Goal: Information Seeking & Learning: Learn about a topic

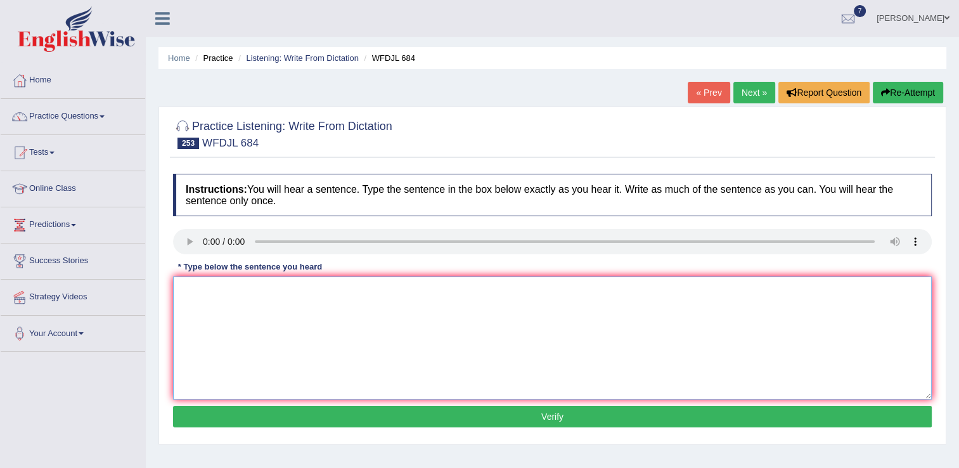
click at [352, 336] on textarea at bounding box center [552, 337] width 759 height 123
click at [758, 93] on link "Next »" at bounding box center [755, 93] width 42 height 22
click at [710, 91] on link "« Prev" at bounding box center [709, 93] width 42 height 22
click at [204, 296] on textarea at bounding box center [552, 337] width 759 height 123
type textarea "Successful academic results of research study in methods."
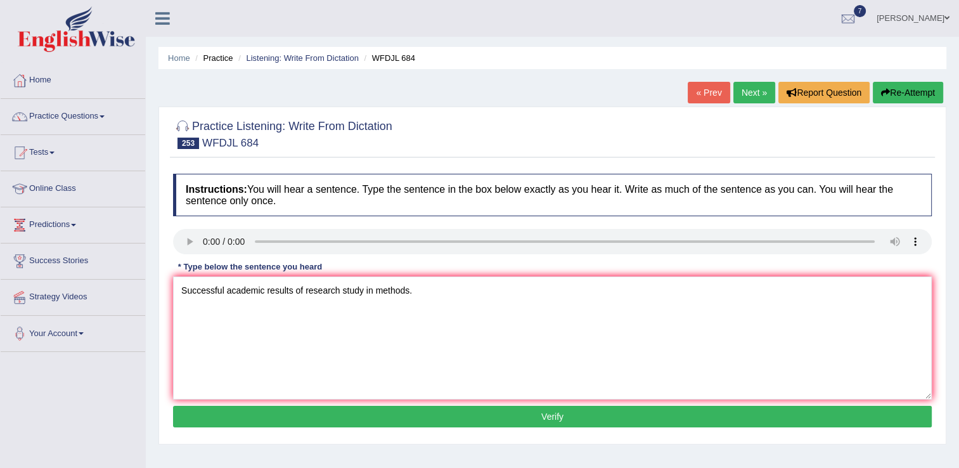
click at [547, 415] on button "Verify" at bounding box center [552, 417] width 759 height 22
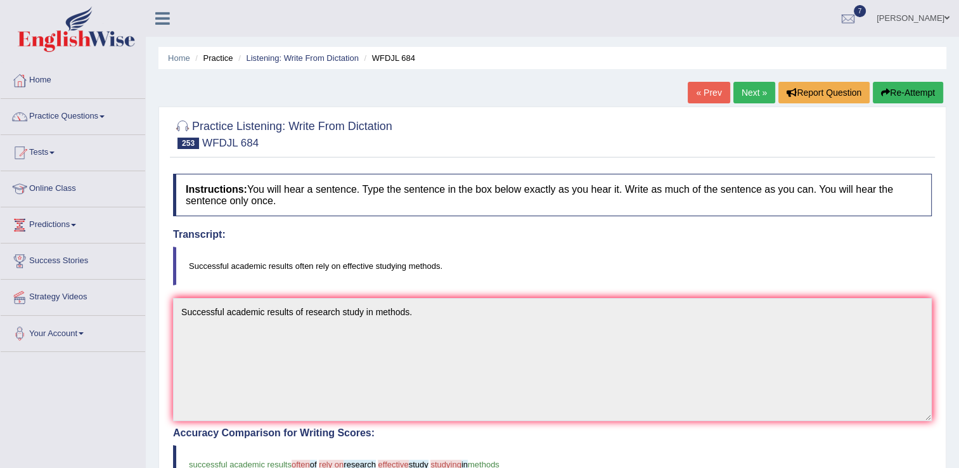
click at [758, 88] on link "Next »" at bounding box center [755, 93] width 42 height 22
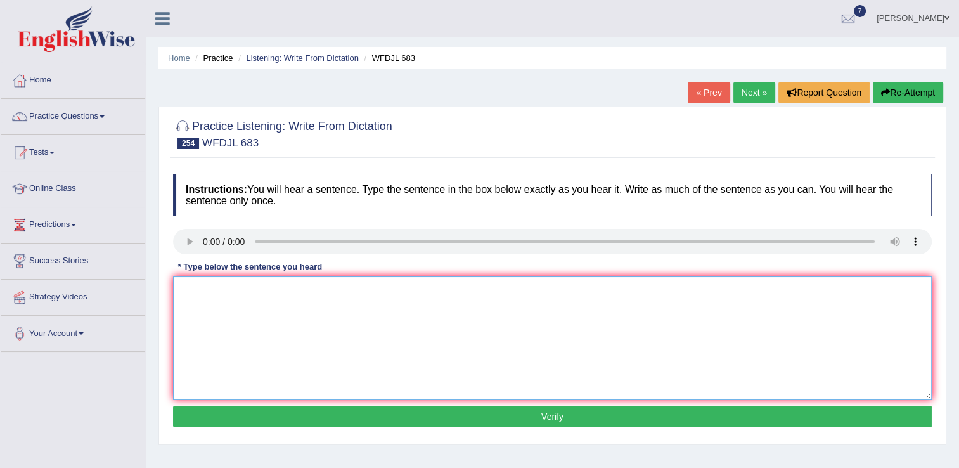
click at [200, 313] on textarea at bounding box center [552, 337] width 759 height 123
type textarea "The books book will success numerous number is facullity."
click at [557, 417] on button "Verify" at bounding box center [552, 417] width 759 height 22
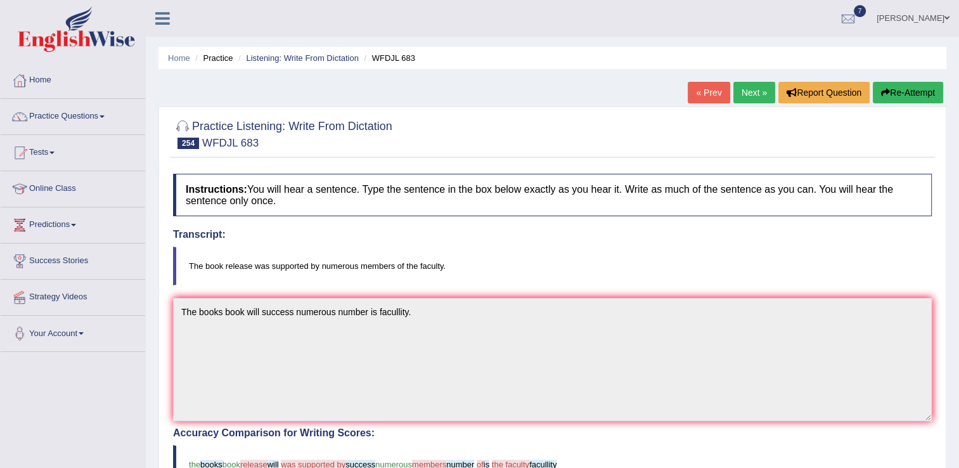
click at [755, 90] on link "Next »" at bounding box center [755, 93] width 42 height 22
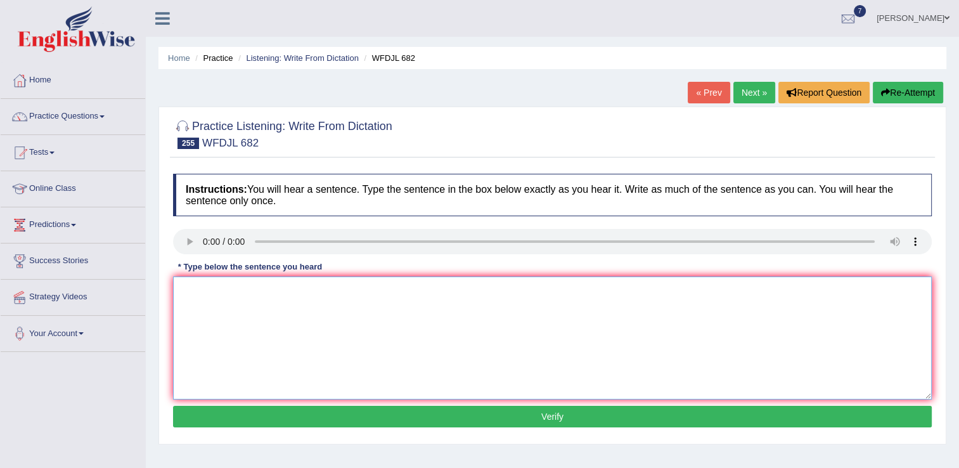
click at [195, 298] on textarea at bounding box center [552, 337] width 759 height 123
type textarea "The cafe menu include or diverse such as an coffee."
click at [550, 412] on button "Verify" at bounding box center [552, 417] width 759 height 22
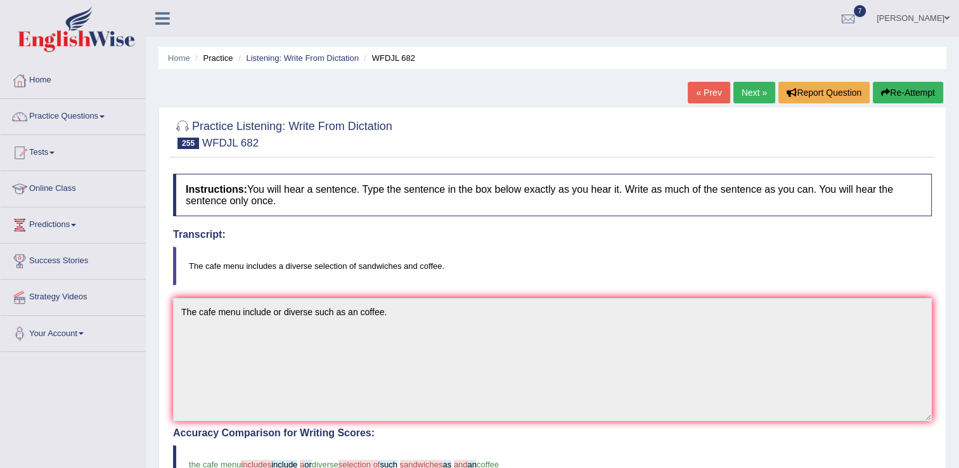
click at [749, 89] on link "Next »" at bounding box center [755, 93] width 42 height 22
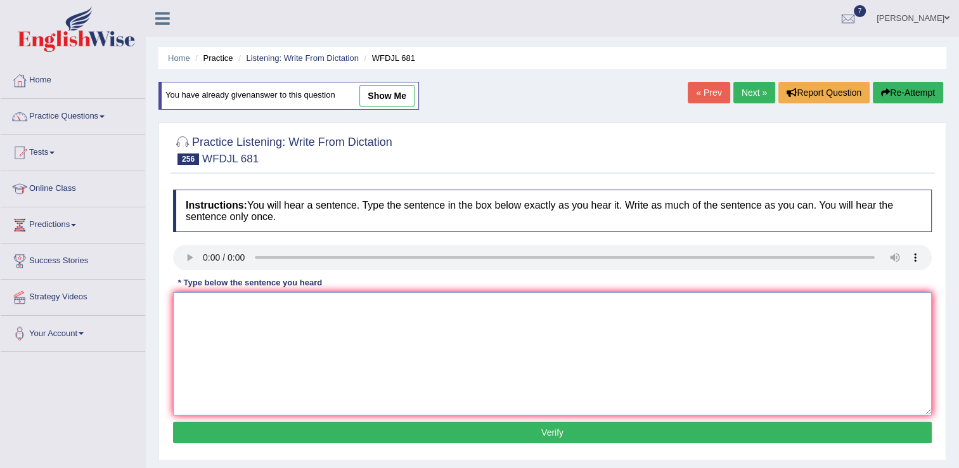
click at [198, 303] on textarea at bounding box center [552, 353] width 759 height 123
type textarea "Funds are budget allicated department departments facullity."
click at [503, 435] on button "Verify" at bounding box center [552, 433] width 759 height 22
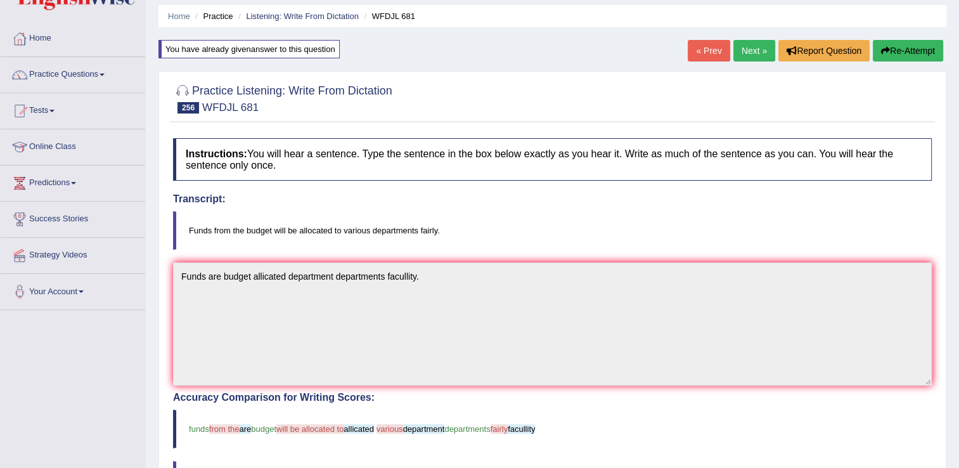
scroll to position [25, 0]
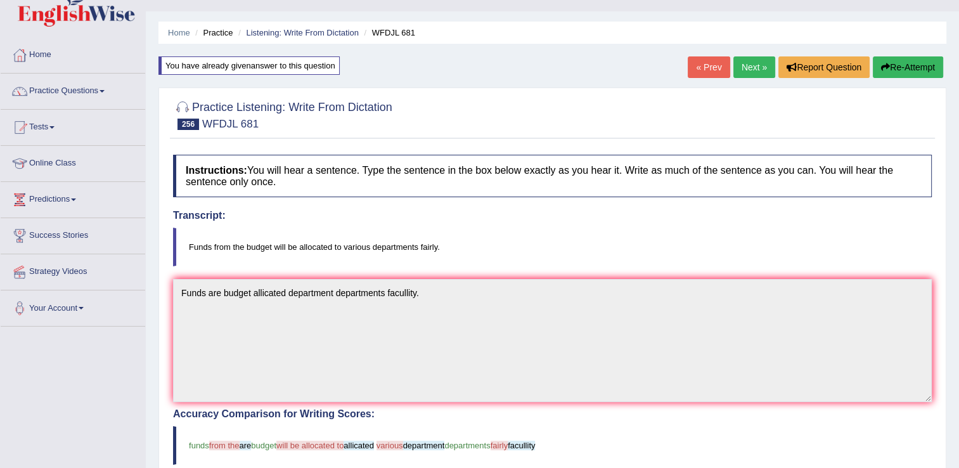
click at [909, 65] on button "Re-Attempt" at bounding box center [908, 67] width 70 height 22
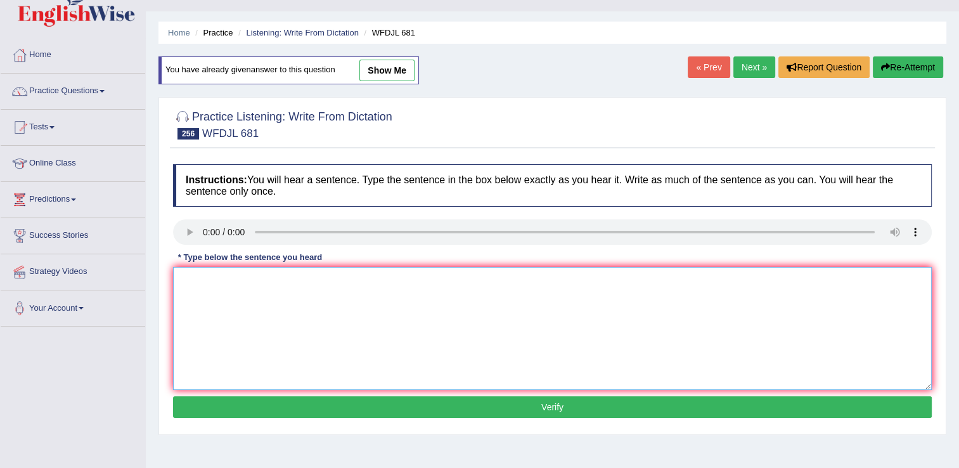
click at [218, 292] on textarea at bounding box center [552, 328] width 759 height 123
click at [217, 311] on textarea "Funds from the budget very allicated of" at bounding box center [552, 328] width 759 height 123
click at [338, 278] on textarea "Funds from the budget very allicated of" at bounding box center [552, 328] width 759 height 123
type textarea "Funds from the budget very allicated of fairly."
click at [563, 403] on button "Verify" at bounding box center [552, 407] width 759 height 22
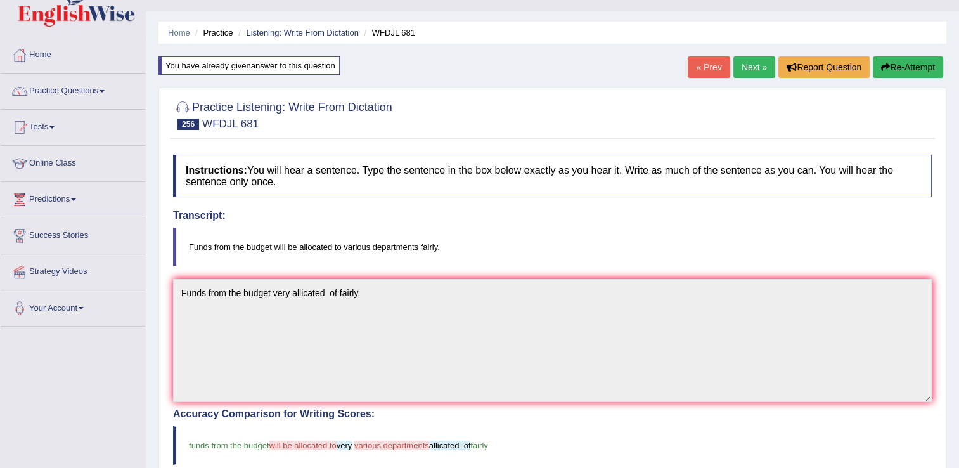
click at [755, 63] on link "Next »" at bounding box center [755, 67] width 42 height 22
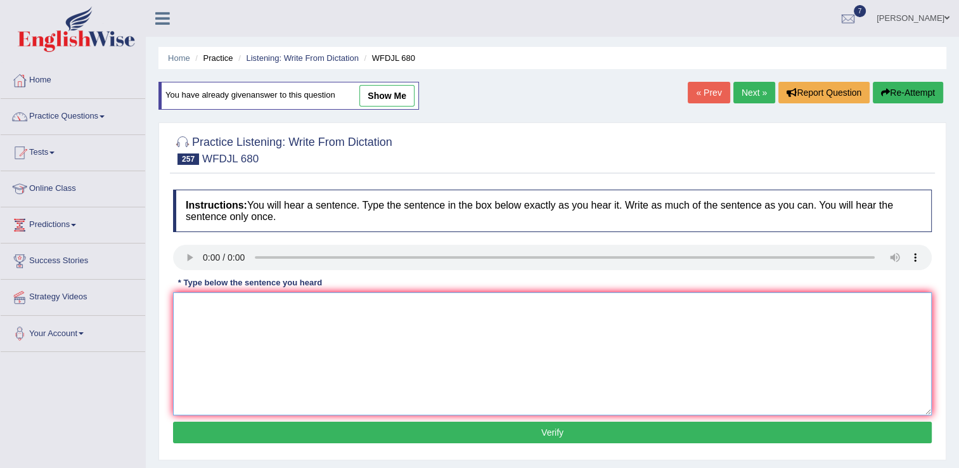
click at [198, 307] on textarea at bounding box center [552, 353] width 759 height 123
type textarea "This language class will provide strategy and prnounciation improvment."
click at [543, 436] on button "Verify" at bounding box center [552, 433] width 759 height 22
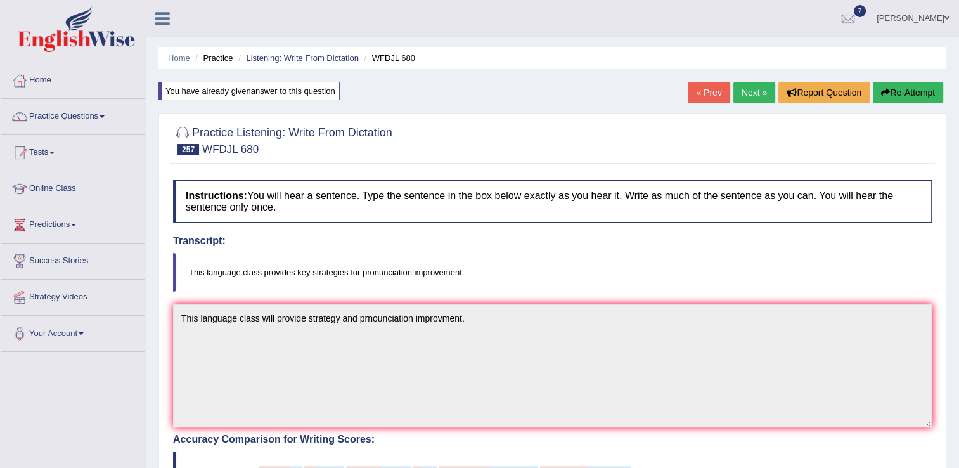
click at [756, 96] on link "Next »" at bounding box center [755, 93] width 42 height 22
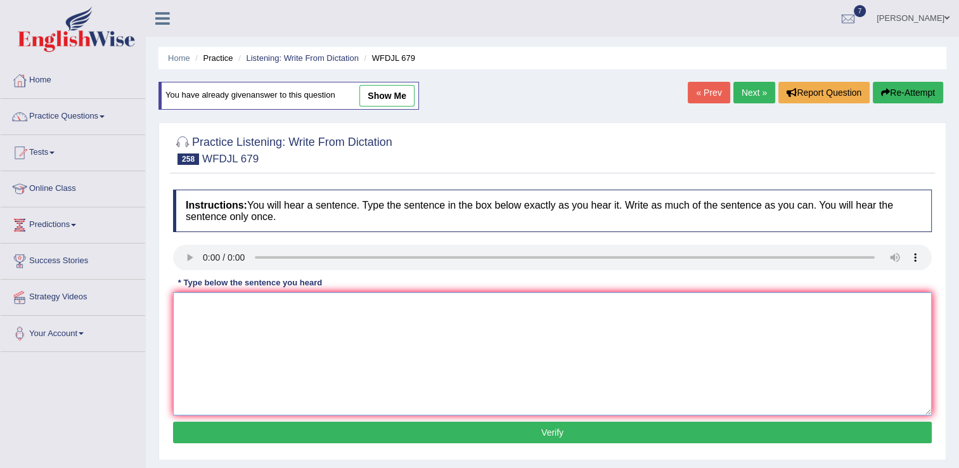
click at [209, 313] on textarea at bounding box center [552, 353] width 759 height 123
type textarea "our very courses many aspect subjects comperhensivaly."
click at [555, 425] on button "Verify" at bounding box center [552, 433] width 759 height 22
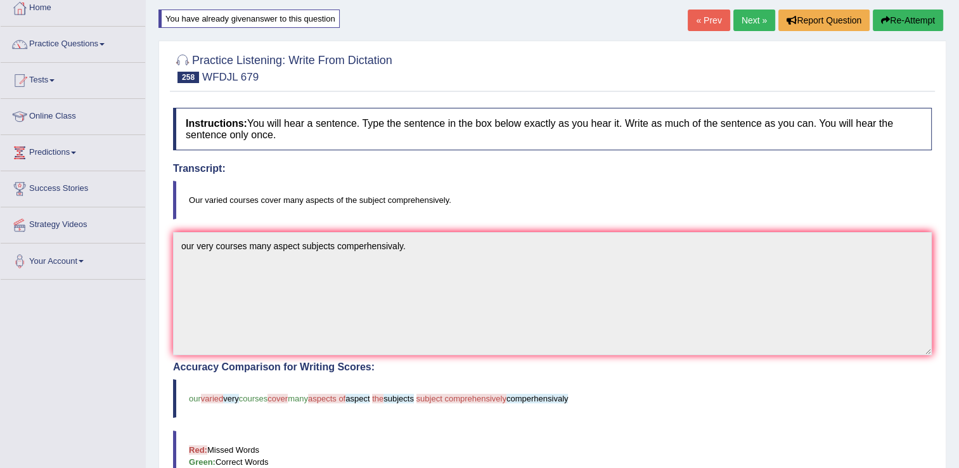
scroll to position [47, 0]
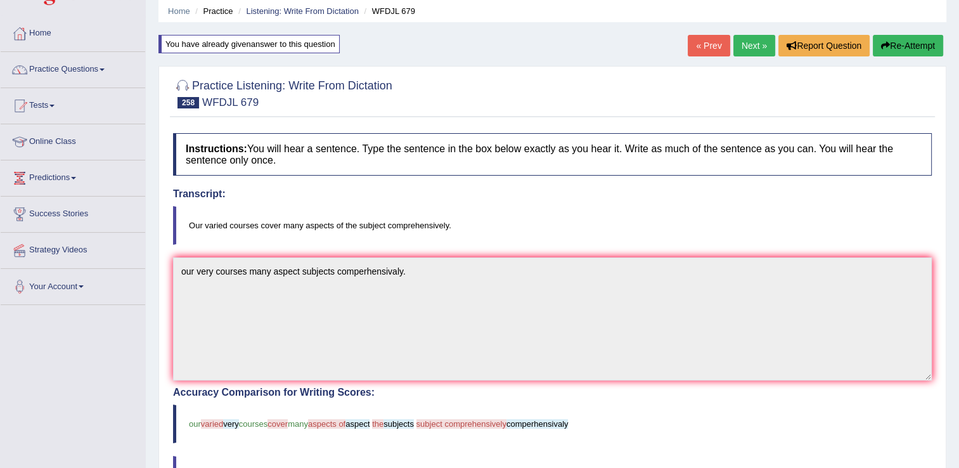
click at [744, 49] on link "Next »" at bounding box center [755, 46] width 42 height 22
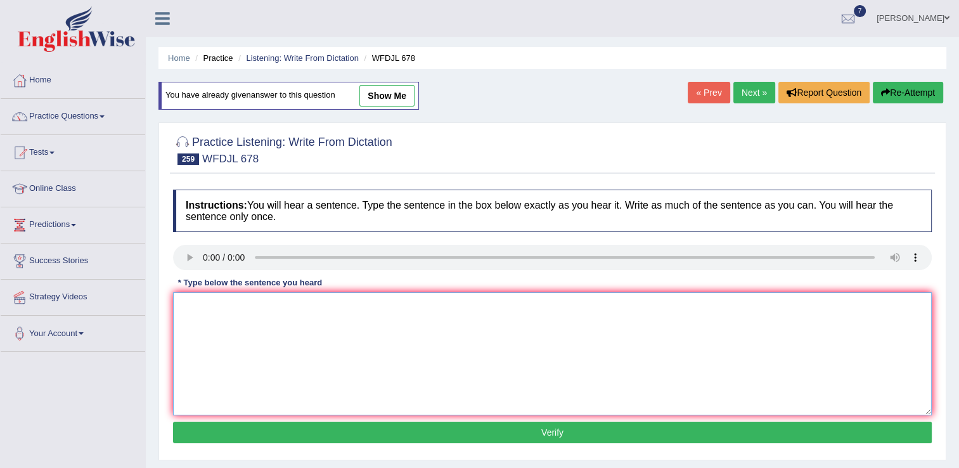
click at [208, 299] on textarea at bounding box center [552, 353] width 759 height 123
type textarea "The curiclum has been updated such as development."
click at [559, 423] on button "Verify" at bounding box center [552, 433] width 759 height 22
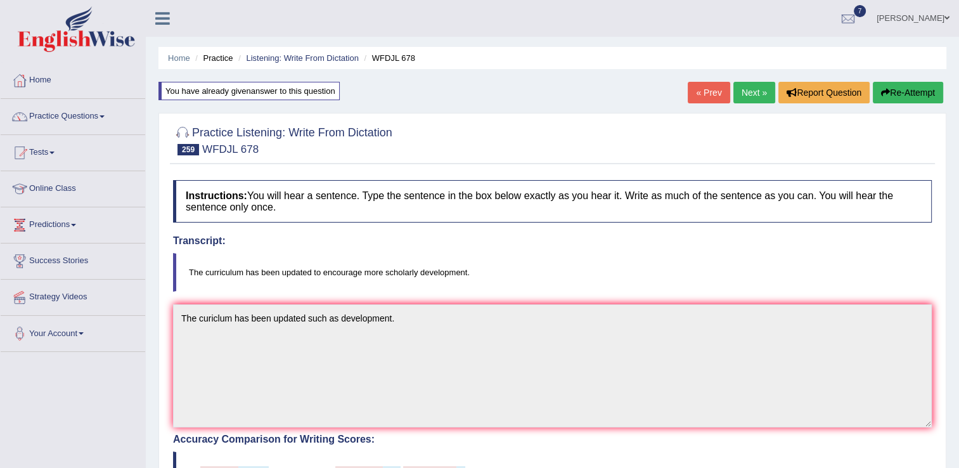
click at [756, 90] on link "Next »" at bounding box center [755, 93] width 42 height 22
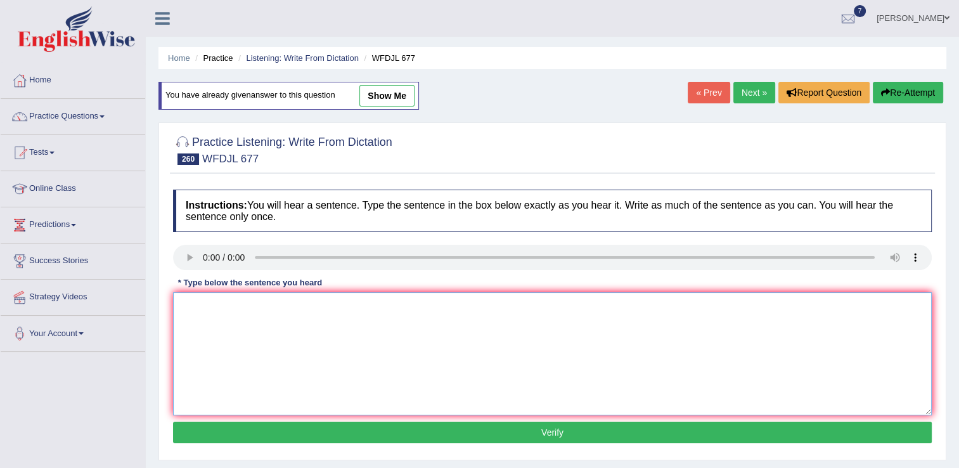
click at [207, 311] on textarea at bounding box center [552, 353] width 759 height 123
type textarea "Each semster the dance department presence complex performance."
click at [545, 424] on button "Verify" at bounding box center [552, 433] width 759 height 22
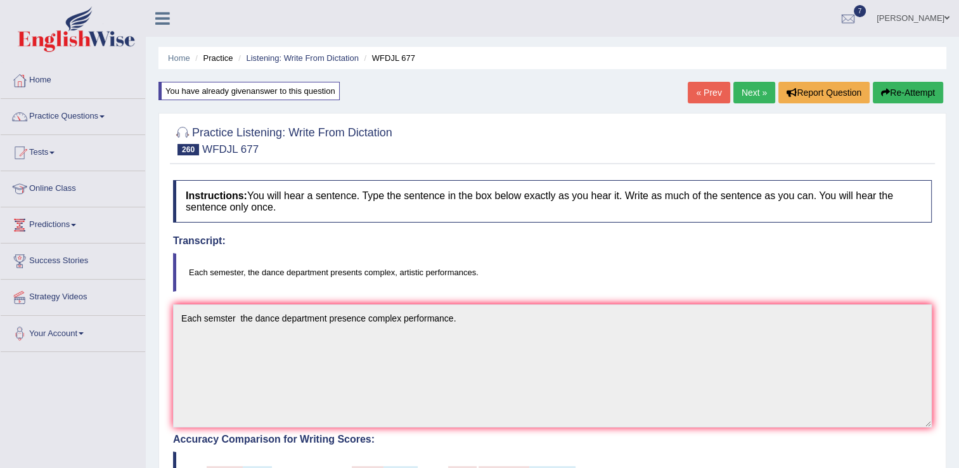
click at [751, 88] on link "Next »" at bounding box center [755, 93] width 42 height 22
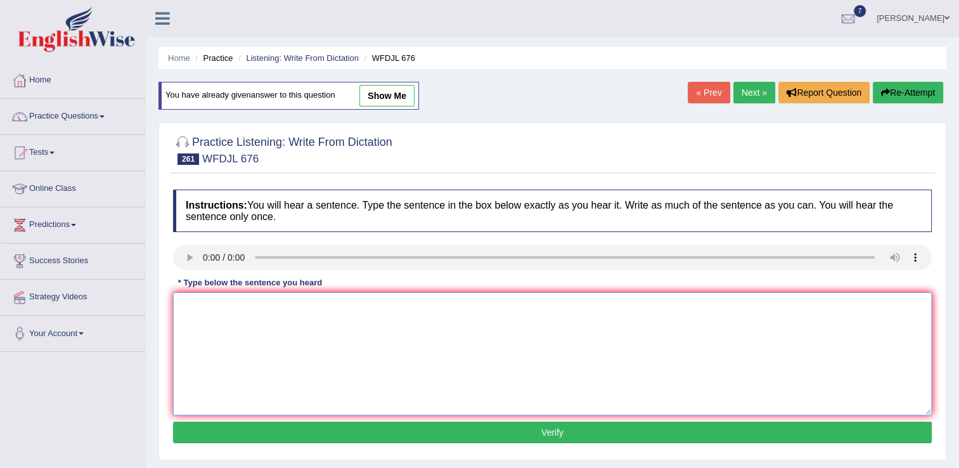
click at [202, 332] on textarea at bounding box center [552, 353] width 759 height 123
type textarea "Older study is more about ideas of real experiments."
click at [561, 435] on button "Verify" at bounding box center [552, 433] width 759 height 22
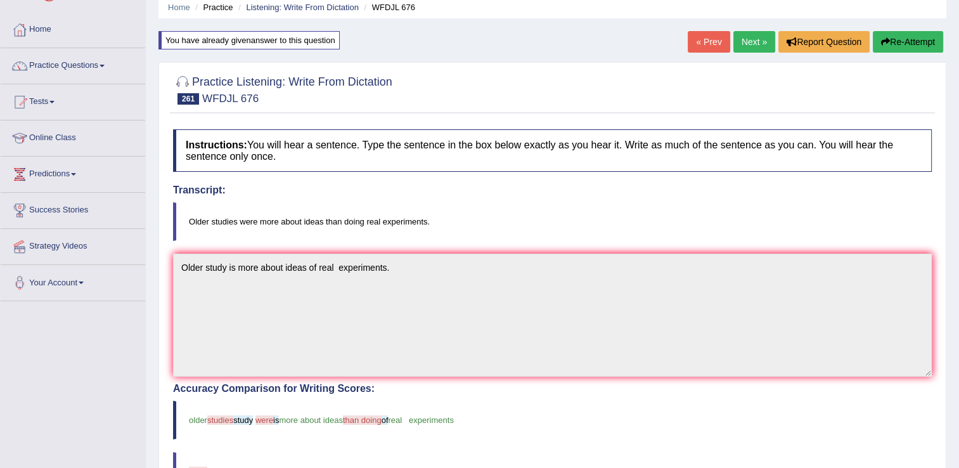
scroll to position [25, 0]
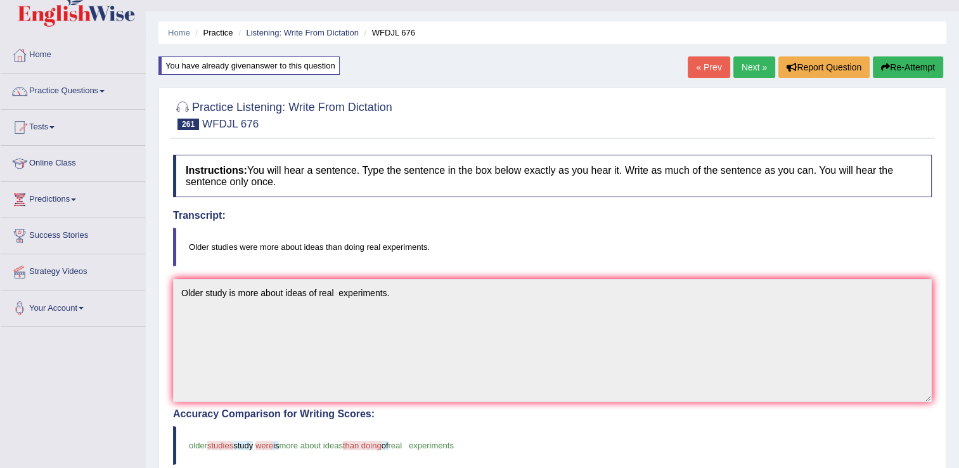
click at [743, 70] on link "Next »" at bounding box center [755, 67] width 42 height 22
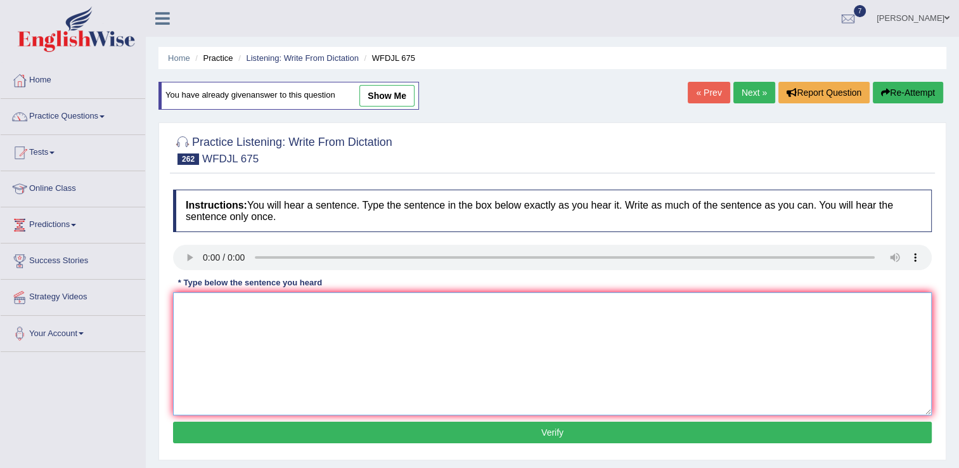
click at [212, 323] on textarea at bounding box center [552, 353] width 759 height 123
click at [242, 303] on textarea "In the back left you can find book economic topics." at bounding box center [552, 353] width 759 height 123
type textarea "In the back left, you can find book economic topics."
click at [551, 430] on button "Verify" at bounding box center [552, 433] width 759 height 22
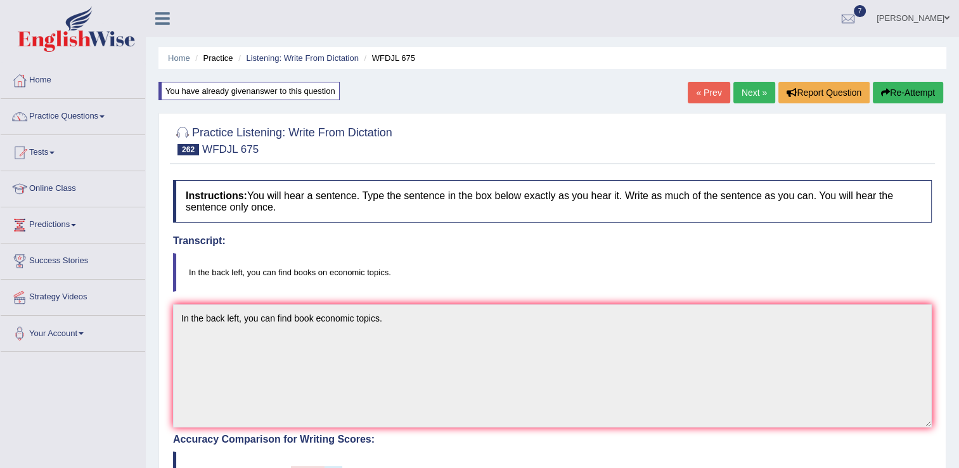
click at [744, 90] on link "Next »" at bounding box center [755, 93] width 42 height 22
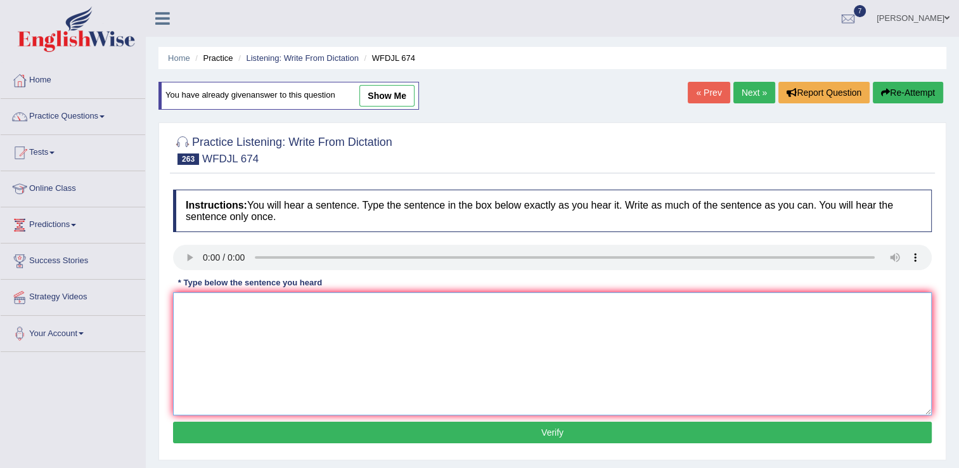
click at [204, 308] on textarea at bounding box center [552, 353] width 759 height 123
type textarea "We are seeing first science upcomming term."
click at [542, 431] on button "Verify" at bounding box center [552, 433] width 759 height 22
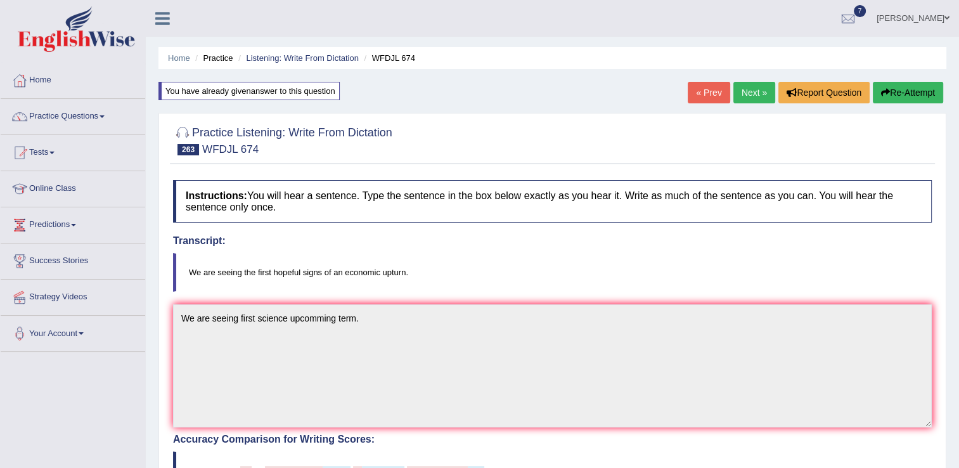
click at [753, 98] on link "Next »" at bounding box center [755, 93] width 42 height 22
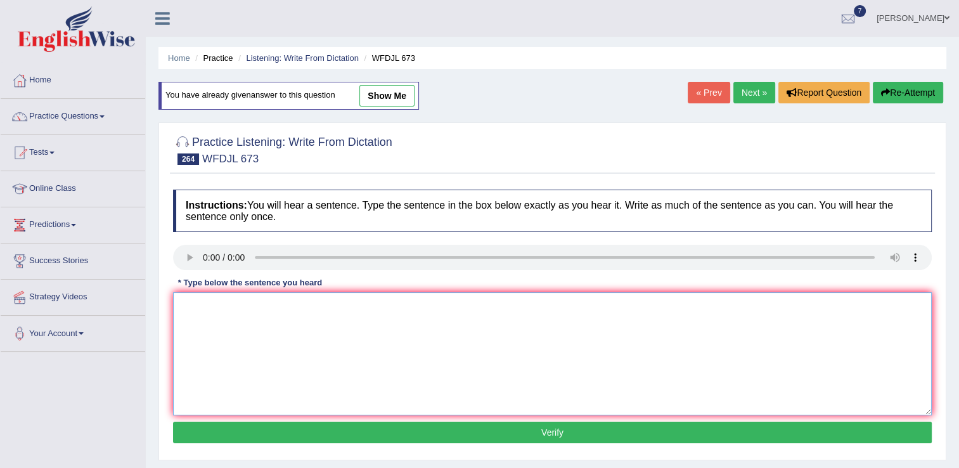
click at [207, 309] on textarea at bounding box center [552, 353] width 759 height 123
type textarea "The essay policy happen one research finalize."
click at [540, 440] on button "Verify" at bounding box center [552, 433] width 759 height 22
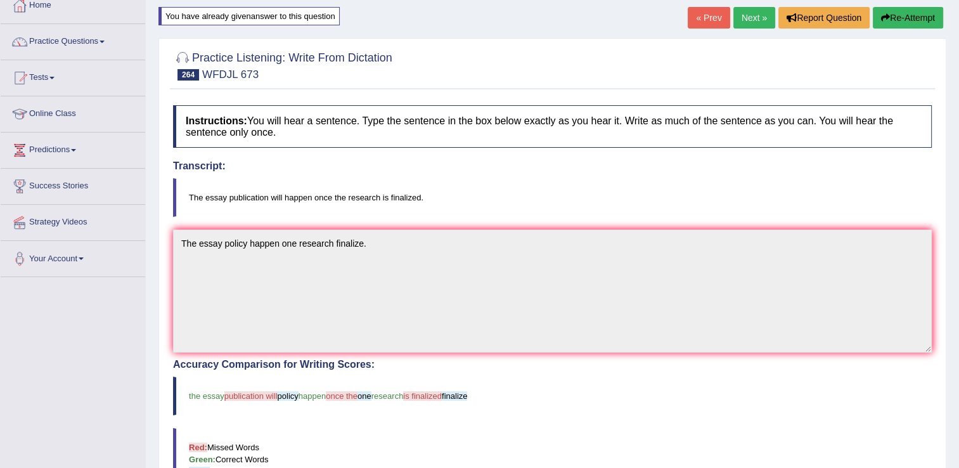
scroll to position [76, 0]
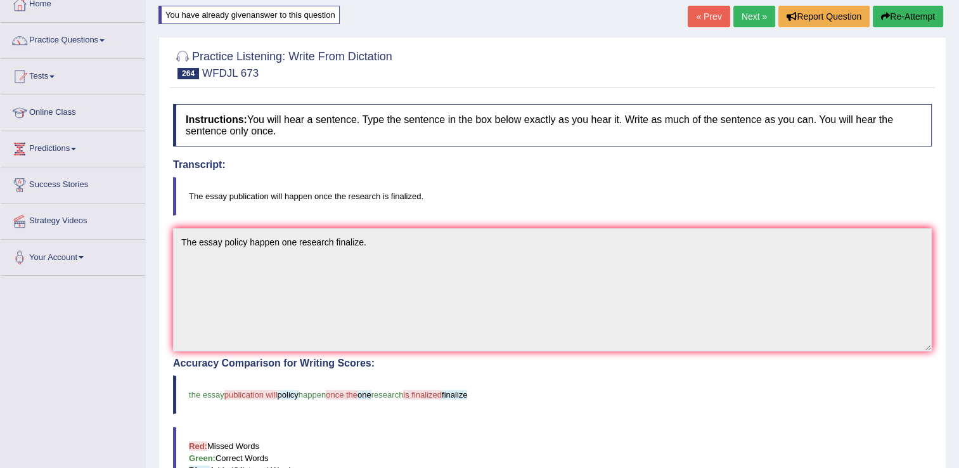
click at [896, 11] on button "Re-Attempt" at bounding box center [908, 17] width 70 height 22
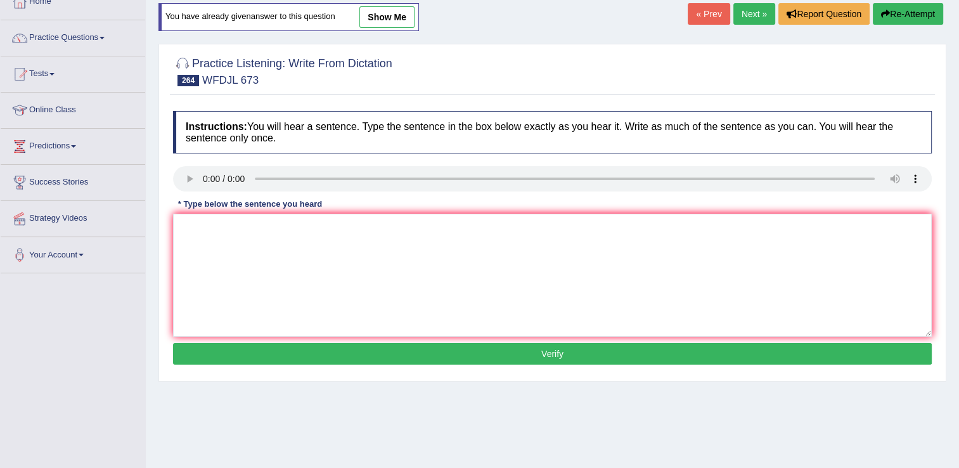
scroll to position [76, 0]
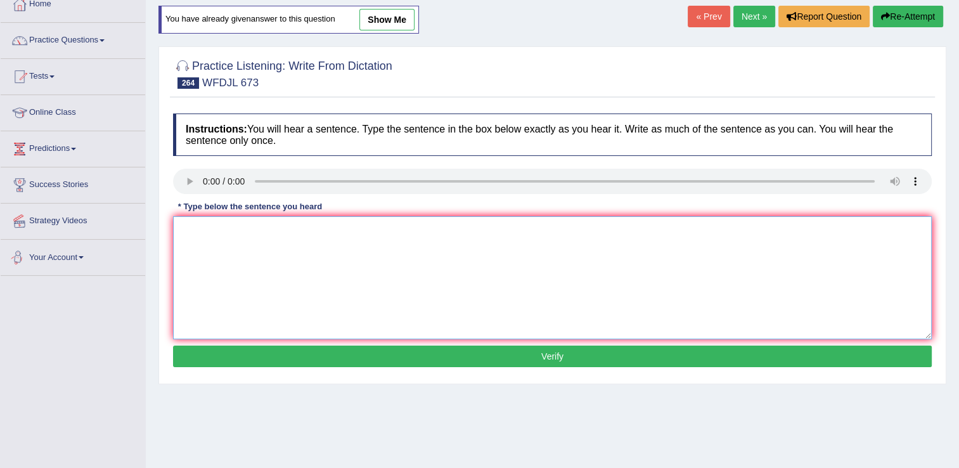
click at [195, 235] on textarea at bounding box center [552, 277] width 759 height 123
click at [221, 230] on textarea "The essay will happen once research is fanlize." at bounding box center [552, 277] width 759 height 123
click at [367, 228] on textarea "The essay will happen once research is fanlize." at bounding box center [552, 277] width 759 height 123
type textarea "The essay will happen once research is fanlized."
click at [552, 356] on button "Verify" at bounding box center [552, 357] width 759 height 22
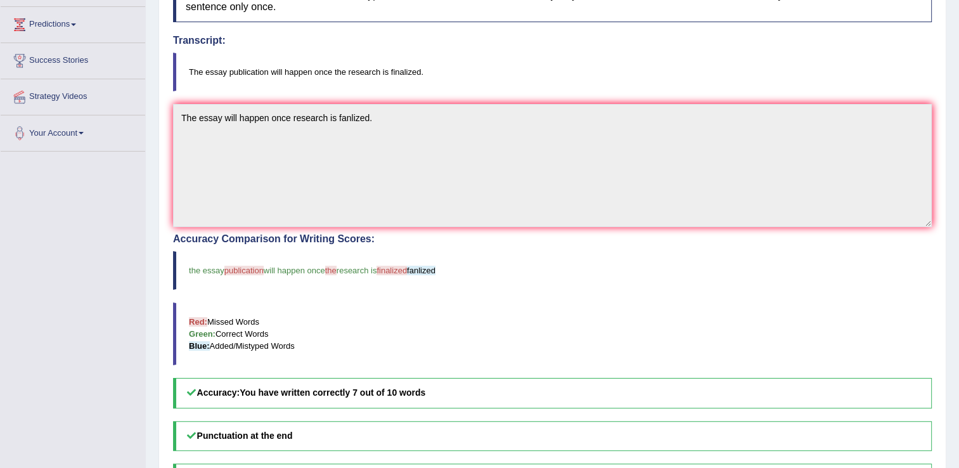
scroll to position [203, 0]
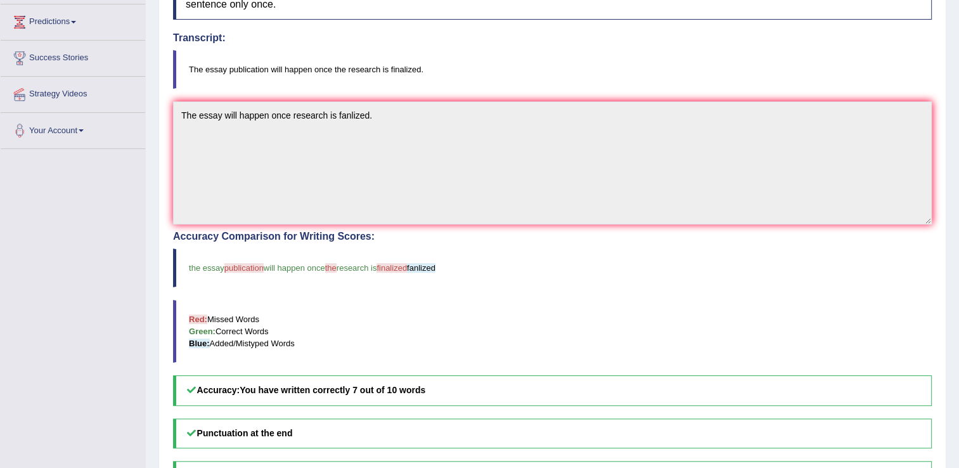
click at [552, 356] on blockquote "Red: Missed Words Green: Correct Words Blue: Added/Mistyped Words" at bounding box center [552, 331] width 759 height 63
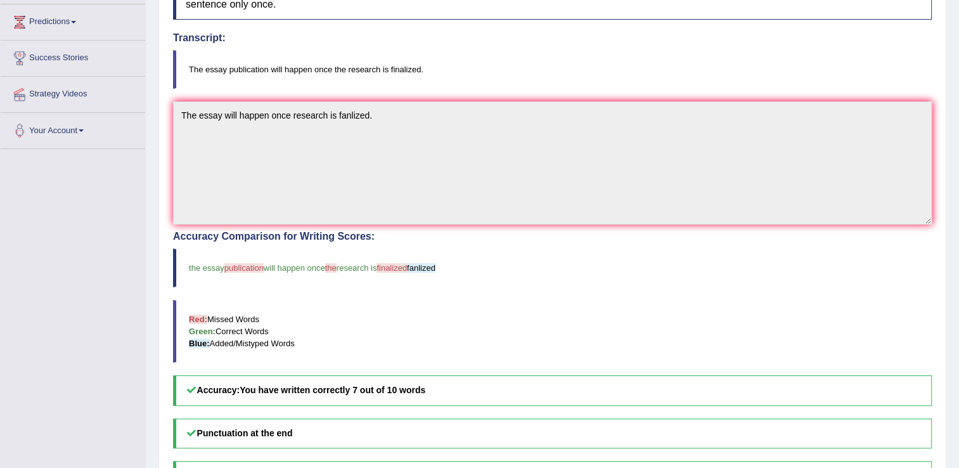
click at [552, 356] on blockquote "Red: Missed Words Green: Correct Words Blue: Added/Mistyped Words" at bounding box center [552, 331] width 759 height 63
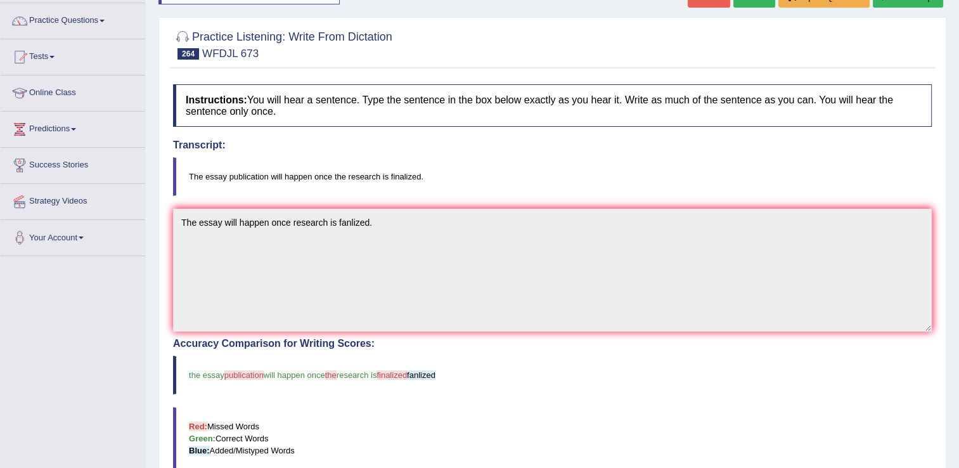
scroll to position [76, 0]
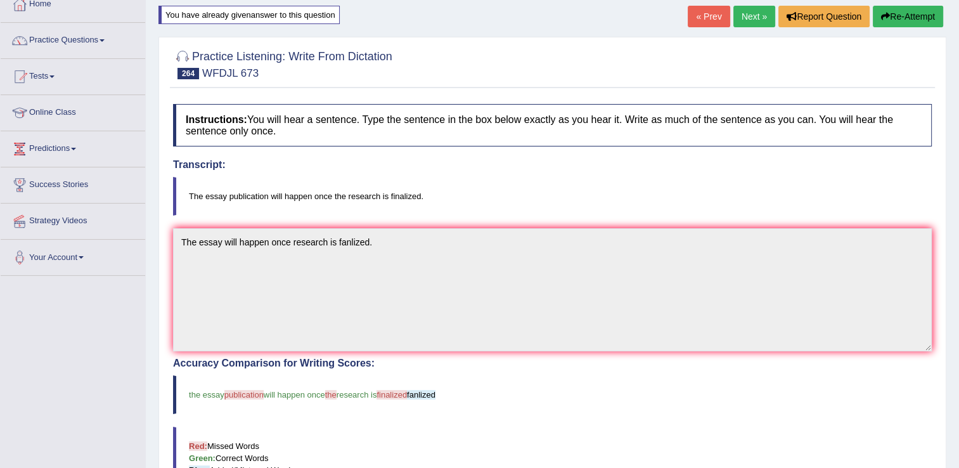
click at [756, 11] on link "Next »" at bounding box center [755, 17] width 42 height 22
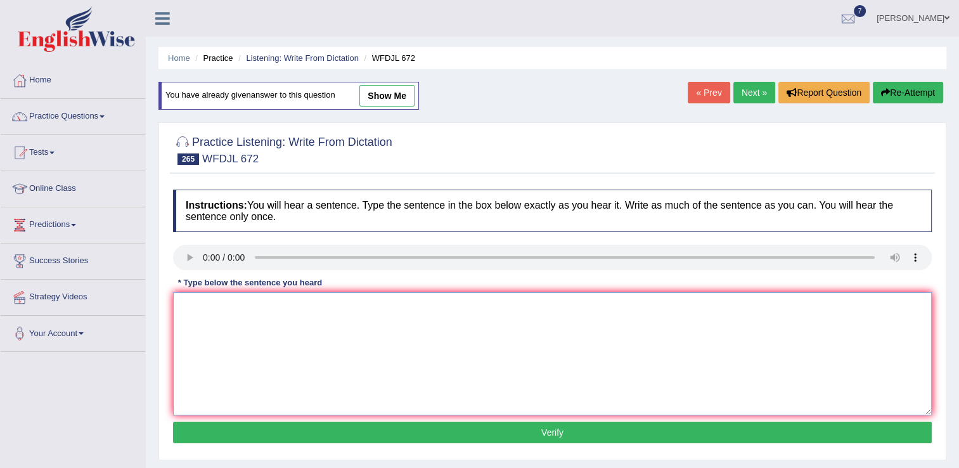
click at [204, 313] on textarea at bounding box center [552, 353] width 759 height 123
click at [201, 315] on textarea "The tcesting format has been changed to meet professional" at bounding box center [552, 353] width 759 height 123
click at [416, 309] on textarea "The testing format has been changed to meet professional" at bounding box center [552, 353] width 759 height 123
type textarea "The testing format has been changed to meet professional standards."
click at [520, 422] on button "Verify" at bounding box center [552, 433] width 759 height 22
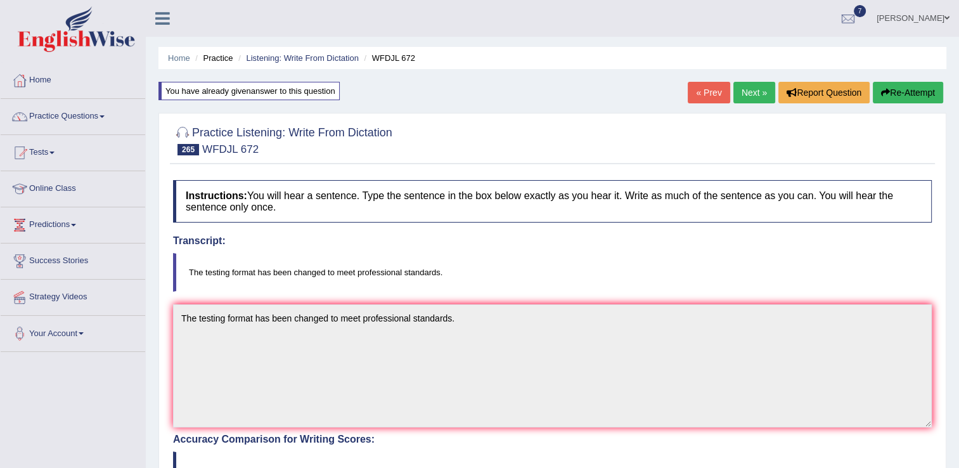
click at [757, 94] on link "Next »" at bounding box center [755, 93] width 42 height 22
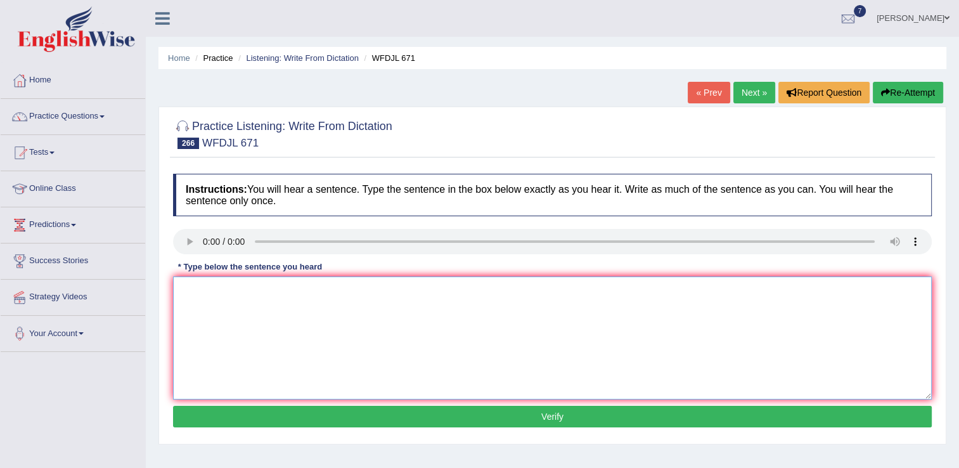
click at [202, 306] on textarea at bounding box center [552, 337] width 759 height 123
type textarea "People stood has not enough realize important."
click at [536, 418] on button "Verify" at bounding box center [552, 417] width 759 height 22
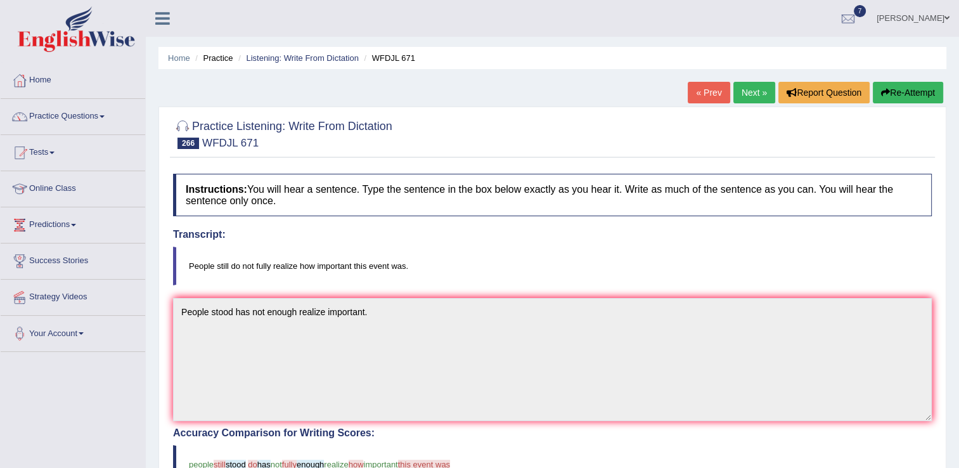
click at [745, 82] on link "Next »" at bounding box center [755, 93] width 42 height 22
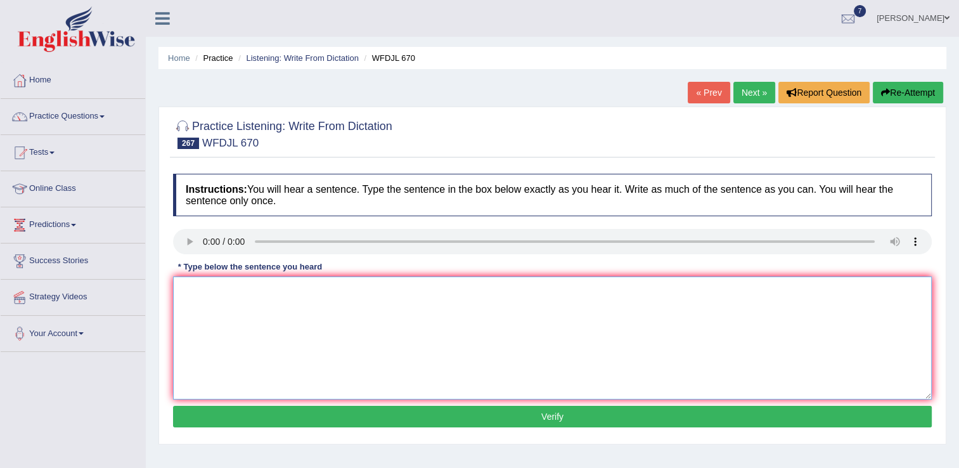
click at [228, 314] on textarea at bounding box center [552, 337] width 759 height 123
type textarea "Stronge begnning is key any sucess presentation sucess."
click at [525, 412] on button "Verify" at bounding box center [552, 417] width 759 height 22
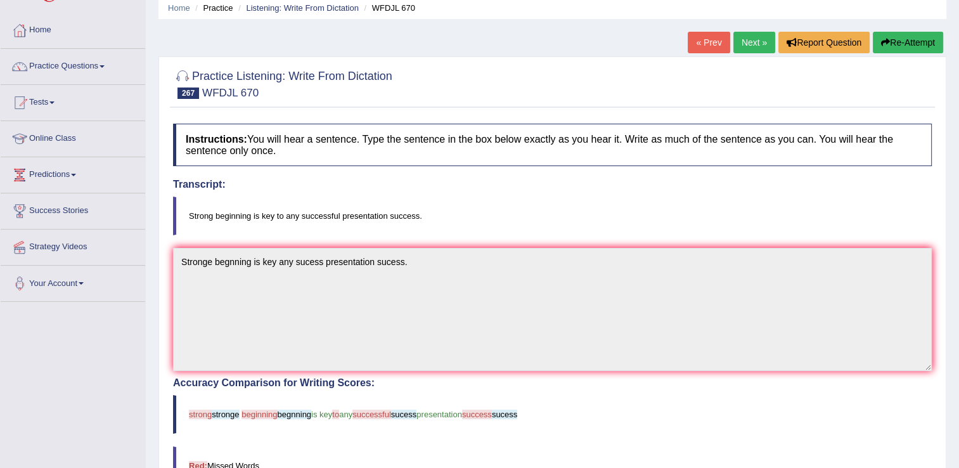
scroll to position [51, 0]
click at [746, 31] on link "Next »" at bounding box center [755, 42] width 42 height 22
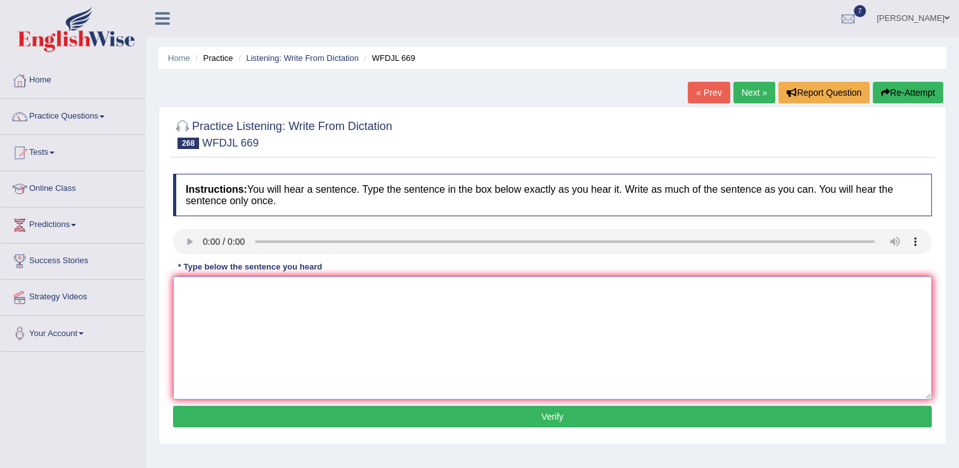
click at [203, 300] on textarea at bounding box center [552, 337] width 759 height 123
type textarea "Many facuility member show their support openly."
click at [533, 422] on button "Verify" at bounding box center [552, 417] width 759 height 22
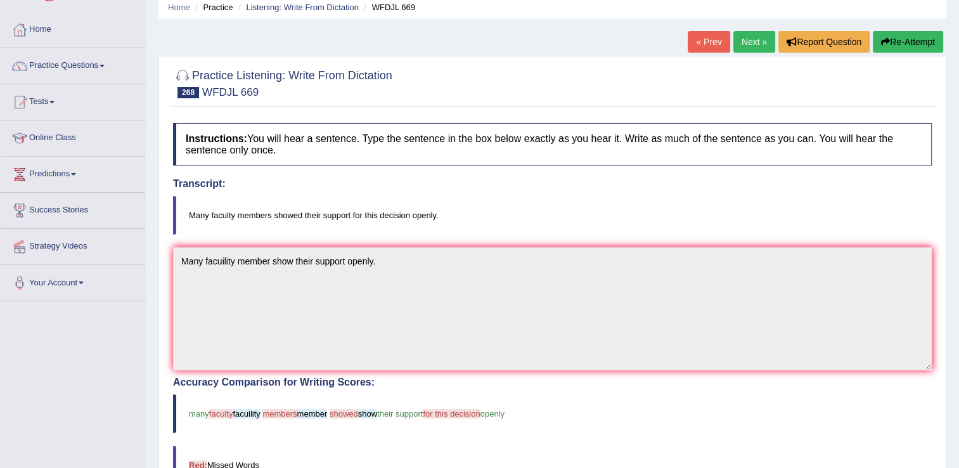
scroll to position [25, 0]
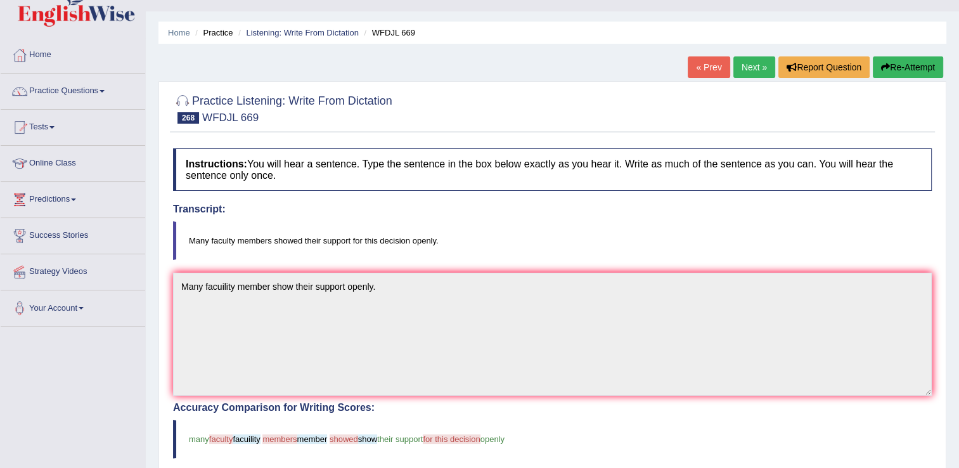
click at [747, 62] on link "Next »" at bounding box center [755, 67] width 42 height 22
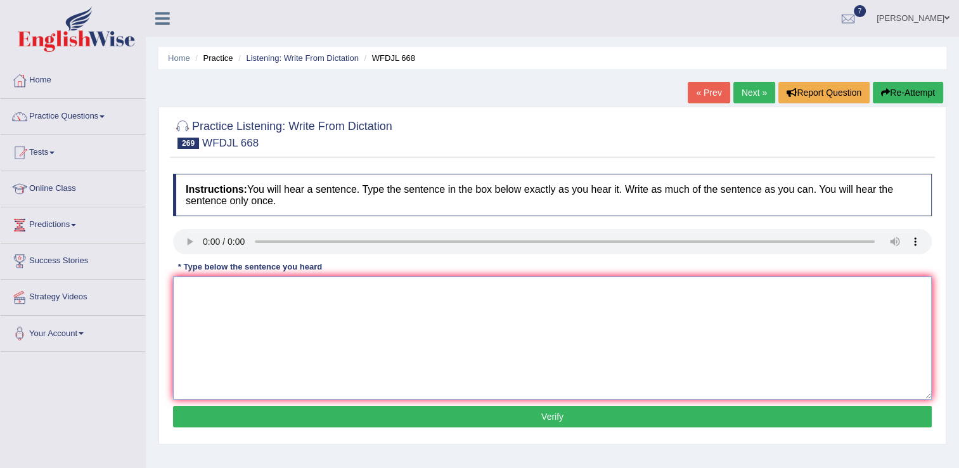
click at [211, 303] on textarea at bounding box center [552, 337] width 759 height 123
type textarea "After that, she was street home fear his dog."
click at [538, 413] on button "Verify" at bounding box center [552, 417] width 759 height 22
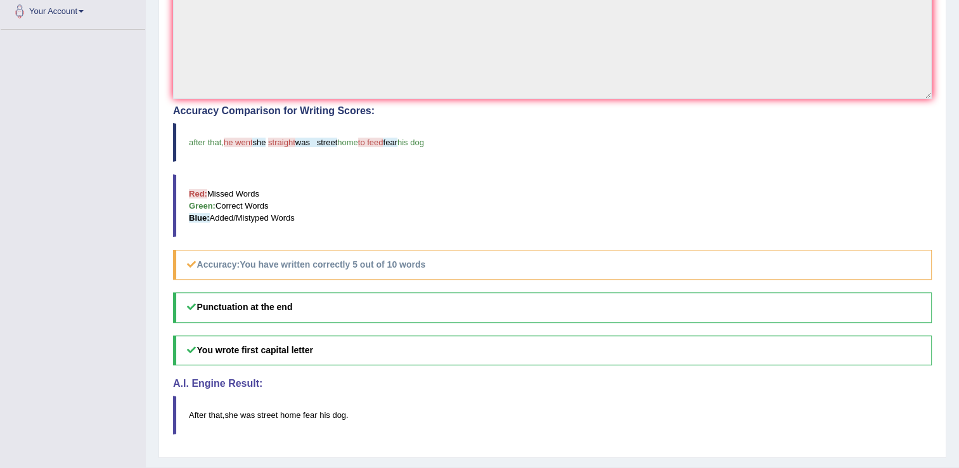
scroll to position [350, 0]
